Goal: Transaction & Acquisition: Purchase product/service

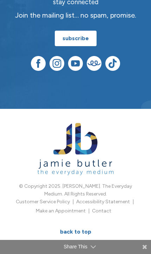
scroll to position [997, 0]
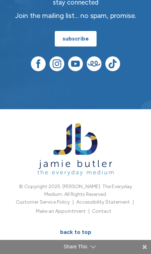
click at [54, 165] on img at bounding box center [76, 149] width 76 height 52
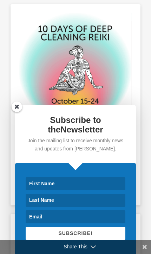
scroll to position [1364, 0]
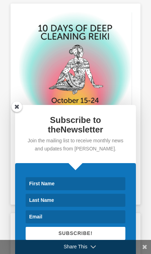
click at [12, 112] on span at bounding box center [17, 106] width 11 height 11
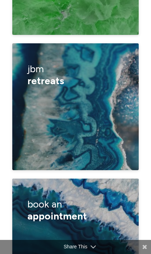
scroll to position [2686, 0]
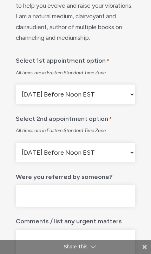
scroll to position [252, 0]
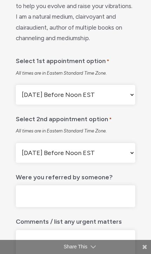
click at [101, 100] on select "[DATE] Before Noon EST [DATE] After Noon EST First Available Appointment" at bounding box center [76, 95] width 120 height 20
select select "[DATE] After Noon EST"
click at [39, 160] on select "[DATE] Before Noon EST [DATE] After Noon EST First Available Appointment" at bounding box center [76, 153] width 120 height 20
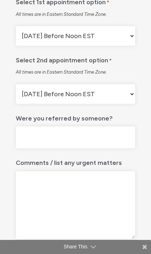
scroll to position [319, 0]
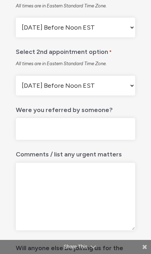
click at [27, 176] on textarea "Comments / list any urgent matters" at bounding box center [76, 197] width 120 height 68
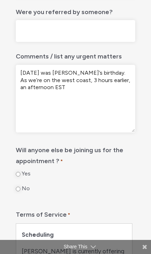
scroll to position [417, 0]
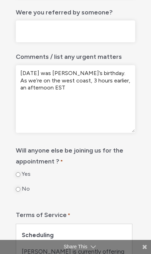
click at [77, 93] on textarea "Monday, September 8 was Lili’s birthday. As we’re on the west coast, 3 hours ea…" at bounding box center [76, 99] width 120 height 68
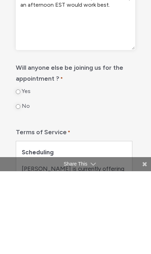
type textarea "Monday, September 8 was Lili’s birthday. As we’re on the west coast, 3 hours ea…"
click at [20, 172] on input "Yes" at bounding box center [18, 174] width 5 height 5
radio input "true"
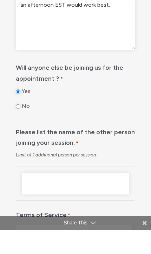
click at [35, 196] on input"] "Please list the name of the other person joining your session., Row 1" at bounding box center [76, 207] width 108 height 22
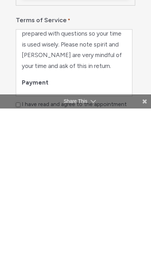
scroll to position [552, 0]
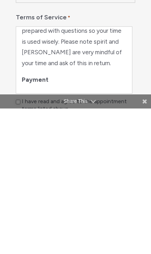
type input"] "[PERSON_NAME]"
click at [18, 245] on input "I have read and agree to the appointment terms listed above." at bounding box center [18, 247] width 5 height 5
checkbox input "true"
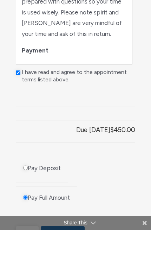
scroll to position [703, 0]
click at [53, 250] on button "Add to cart" at bounding box center [63, 258] width 44 height 17
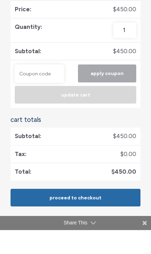
scroll to position [336, 0]
click at [52, 213] on link "Proceed to checkout" at bounding box center [76, 222] width 130 height 18
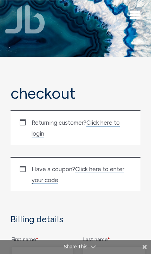
click at [103, 126] on link "Click here to login" at bounding box center [76, 128] width 88 height 18
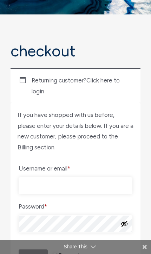
scroll to position [126, 0]
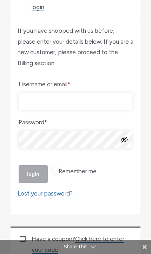
click at [38, 95] on input "Username or email * Required" at bounding box center [76, 101] width 114 height 17
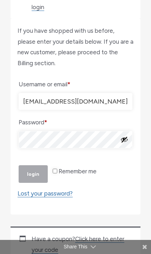
type input "[EMAIL_ADDRESS][DOMAIN_NAME]"
click at [33, 183] on button "Login" at bounding box center [33, 174] width 29 height 18
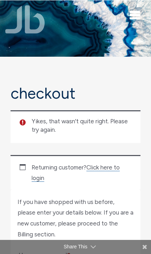
click at [104, 169] on link "Click here to login" at bounding box center [76, 173] width 88 height 18
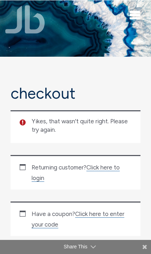
click at [98, 164] on link "Click here to login" at bounding box center [76, 173] width 88 height 18
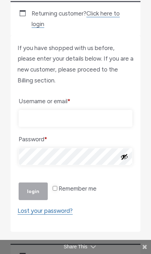
scroll to position [170, 0]
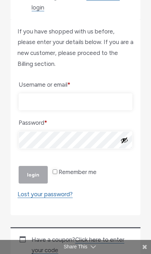
click at [36, 96] on input "Username or email * Required" at bounding box center [76, 101] width 114 height 17
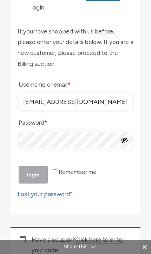
type input "[EMAIL_ADDRESS][DOMAIN_NAME]"
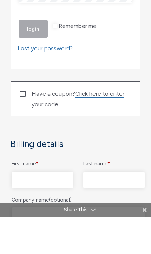
scroll to position [263, 0]
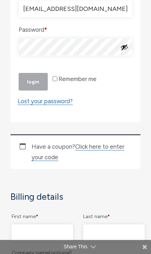
click at [125, 49] on button "Show password" at bounding box center [125, 47] width 8 height 8
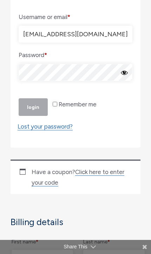
scroll to position [238, 0]
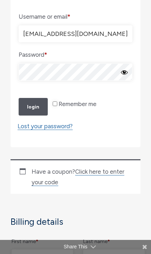
click at [57, 106] on input "Remember me" at bounding box center [55, 103] width 5 height 5
checkbox input "true"
click at [29, 115] on button "Login" at bounding box center [33, 107] width 29 height 18
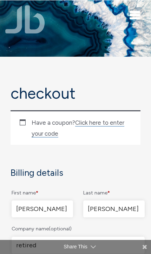
select select "CA"
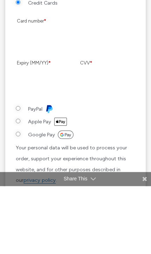
scroll to position [858, 0]
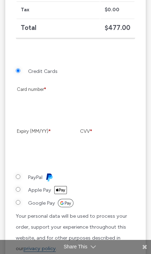
click at [20, 174] on input "PayPal" at bounding box center [18, 176] width 5 height 5
radio input "true"
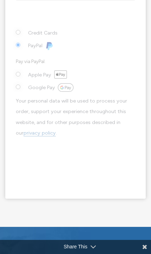
scroll to position [899, 0]
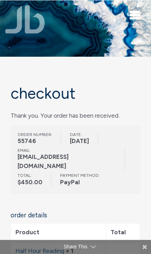
click at [77, 248] on div "Share This" at bounding box center [75, 247] width 151 height 14
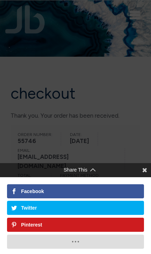
click at [75, 244] on icon at bounding box center [76, 241] width 14 height 14
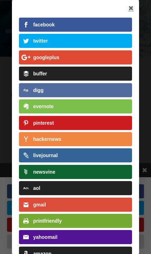
click at [33, 190] on div "aol" at bounding box center [36, 188] width 7 height 5
